Goal: Contribute content

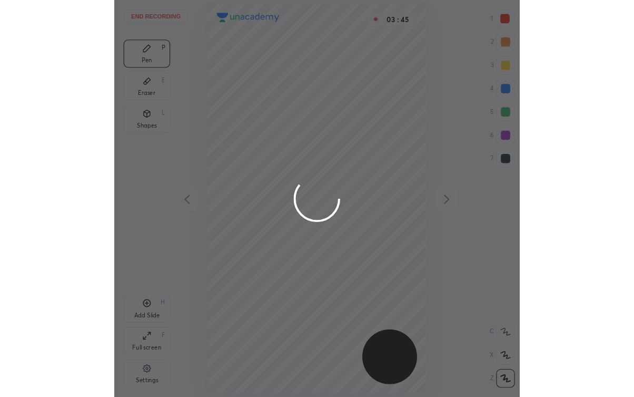
scroll to position [358, 198]
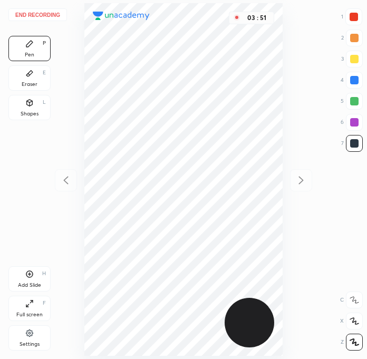
click at [44, 19] on button "End recording" at bounding box center [37, 14] width 58 height 13
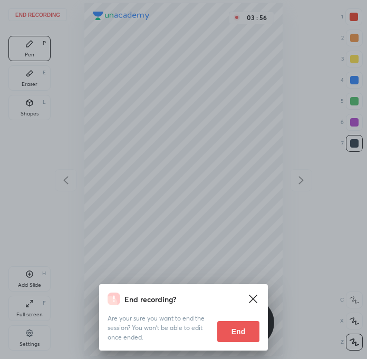
click at [235, 332] on button "End" at bounding box center [238, 331] width 42 height 21
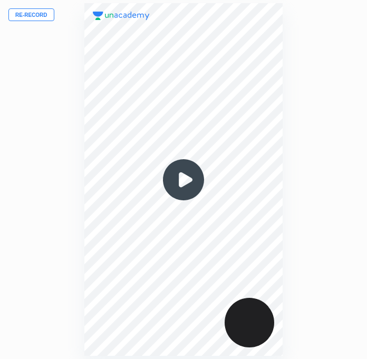
click at [33, 15] on button "Re-record" at bounding box center [31, 14] width 46 height 13
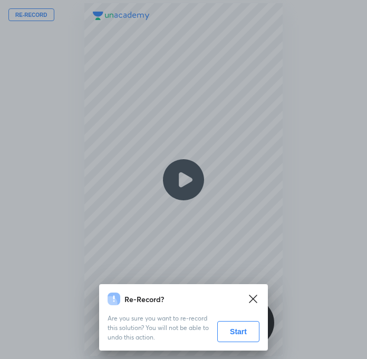
click at [236, 329] on button "Start" at bounding box center [238, 331] width 42 height 21
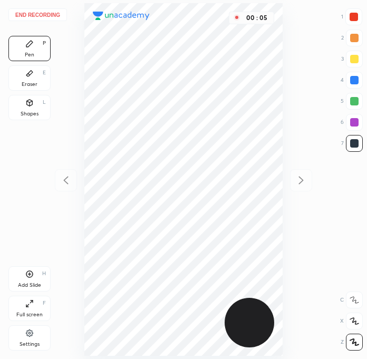
click at [354, 21] on div at bounding box center [353, 16] width 17 height 17
click at [353, 19] on div at bounding box center [353, 17] width 8 height 8
click at [36, 78] on div "Eraser E" at bounding box center [29, 77] width 42 height 25
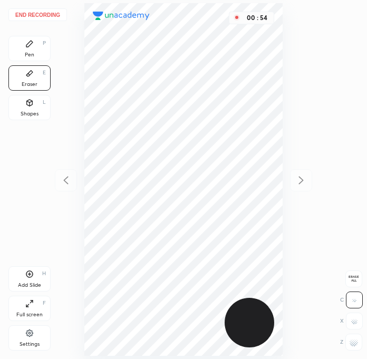
click at [29, 51] on div "Pen P" at bounding box center [29, 48] width 42 height 25
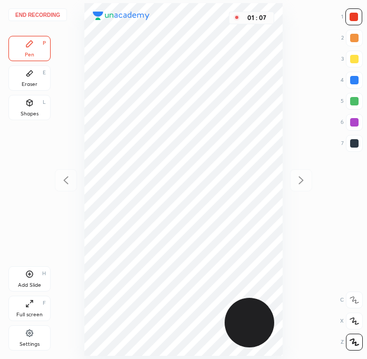
click at [356, 142] on div at bounding box center [354, 143] width 8 height 8
click at [364, 141] on div "End recording 1 2 3 4 5 6 7 R O A L C X Z Erase all C X Z Pen P Eraser E Shapes…" at bounding box center [183, 179] width 367 height 359
click at [355, 120] on div at bounding box center [354, 122] width 8 height 8
click at [353, 99] on div at bounding box center [354, 101] width 8 height 8
click at [349, 141] on div at bounding box center [354, 143] width 17 height 17
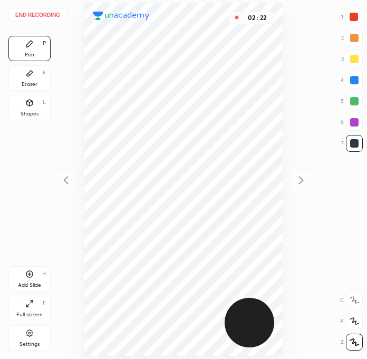
click at [355, 100] on div at bounding box center [354, 101] width 8 height 8
click at [350, 142] on div at bounding box center [354, 143] width 8 height 8
click at [352, 79] on div at bounding box center [354, 80] width 8 height 8
click at [31, 316] on div "Full screen" at bounding box center [29, 314] width 26 height 5
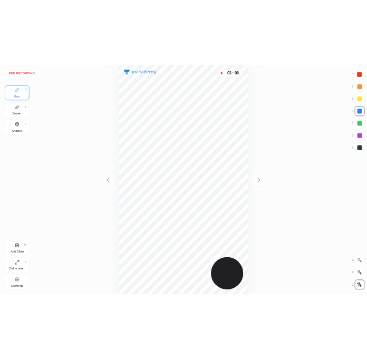
scroll to position [396, 466]
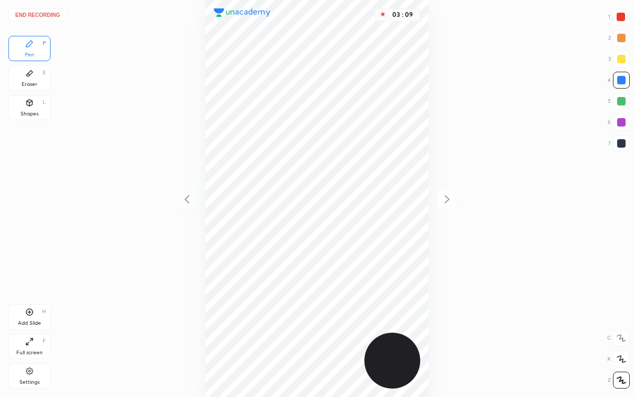
click at [34, 339] on div "Full screen F" at bounding box center [29, 346] width 42 height 25
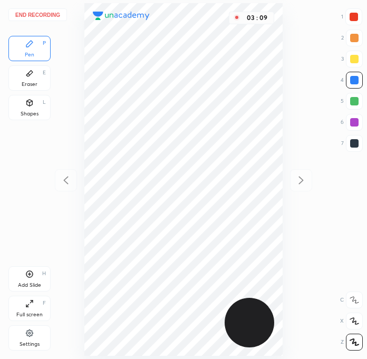
scroll to position [52340, 52500]
click at [27, 275] on icon at bounding box center [29, 274] width 7 height 7
click at [353, 146] on div at bounding box center [354, 143] width 8 height 8
click at [355, 13] on div at bounding box center [353, 17] width 8 height 8
click at [350, 143] on div at bounding box center [354, 143] width 8 height 8
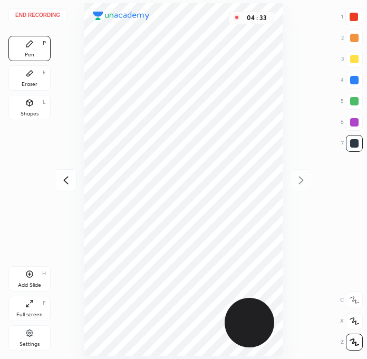
click at [356, 16] on div at bounding box center [353, 17] width 8 height 8
click at [350, 83] on div at bounding box center [354, 80] width 17 height 17
click at [356, 19] on div at bounding box center [353, 17] width 8 height 8
click at [38, 15] on button "End recording" at bounding box center [37, 14] width 58 height 13
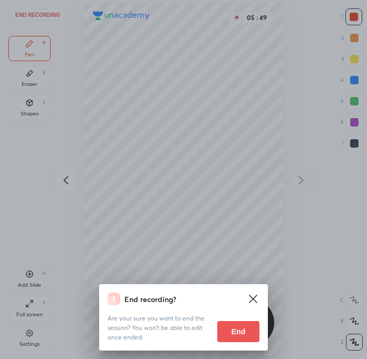
click at [240, 335] on button "End" at bounding box center [238, 331] width 42 height 21
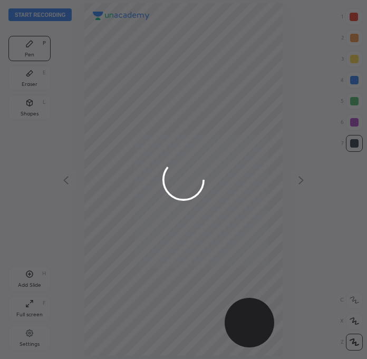
scroll to position [358, 198]
